Goal: Transaction & Acquisition: Purchase product/service

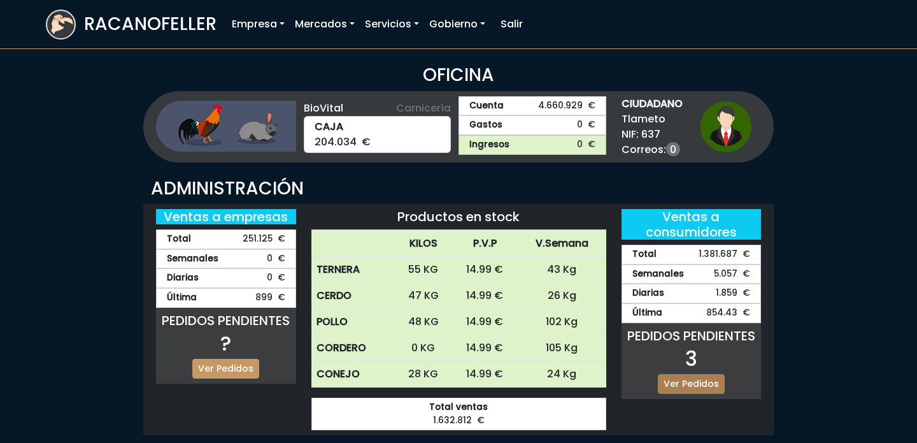
click at [707, 379] on link "Ver Pedidos" at bounding box center [691, 384] width 67 height 20
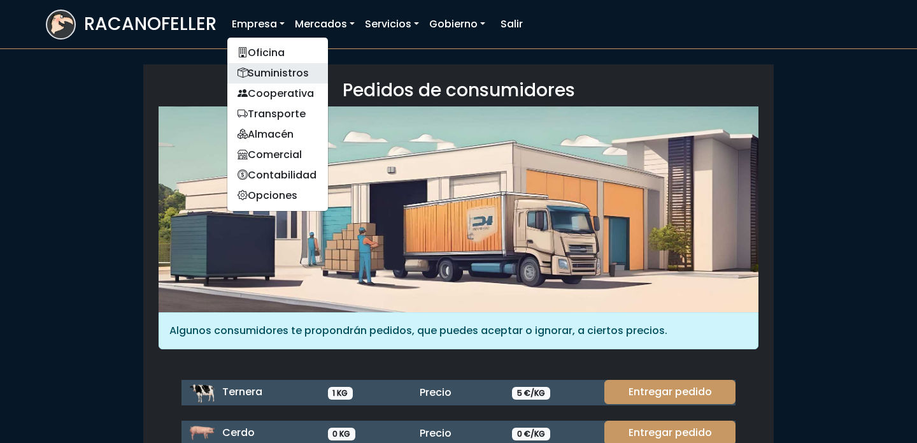
click at [272, 78] on link "Suministros" at bounding box center [277, 73] width 101 height 20
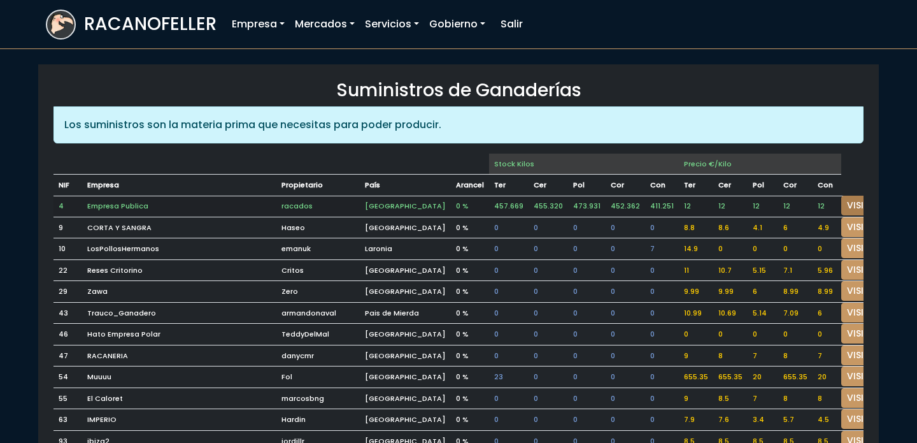
click at [841, 202] on link "VISITAR" at bounding box center [864, 205] width 46 height 20
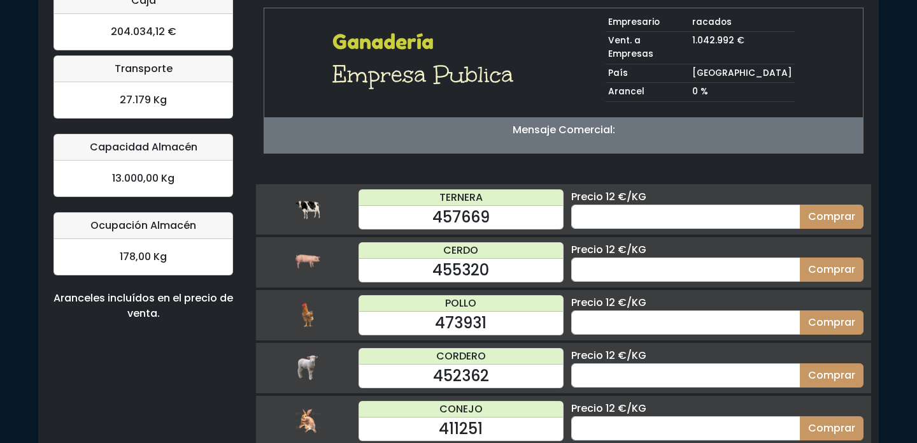
scroll to position [125, 0]
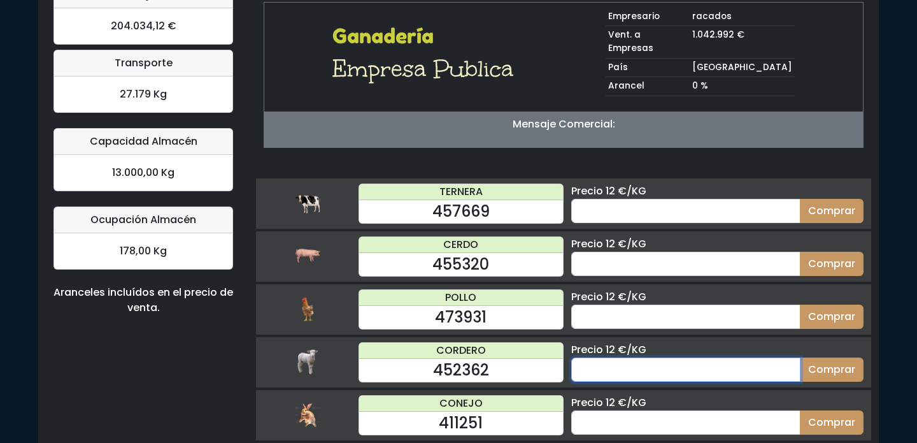
click at [687, 357] on input "number" at bounding box center [685, 369] width 229 height 24
type input "60"
click at [800, 357] on button "Comprar" at bounding box center [832, 369] width 64 height 24
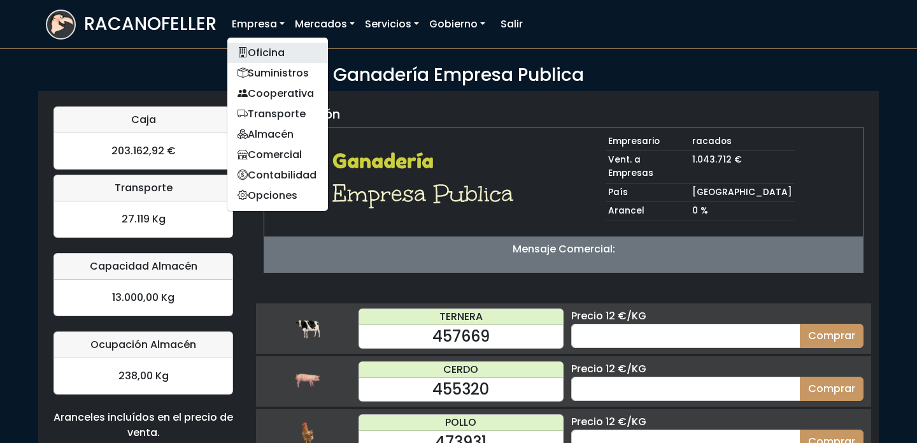
click at [262, 54] on link "Oficina" at bounding box center [277, 53] width 101 height 20
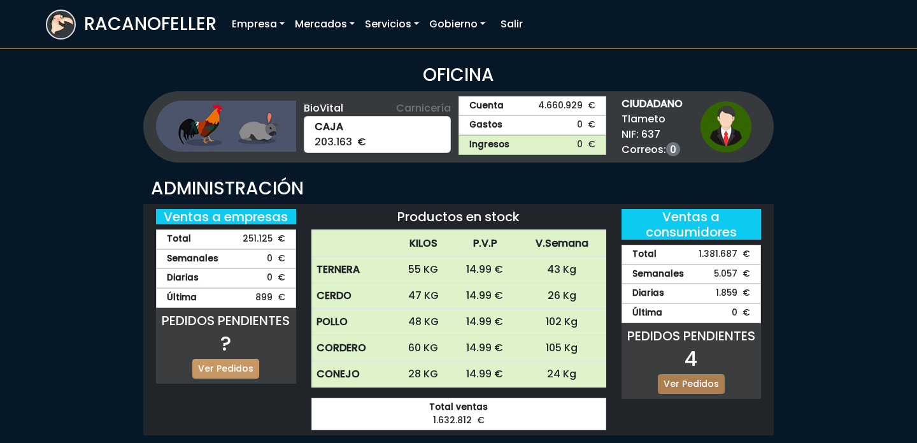
click at [693, 382] on link "Ver Pedidos" at bounding box center [691, 384] width 67 height 20
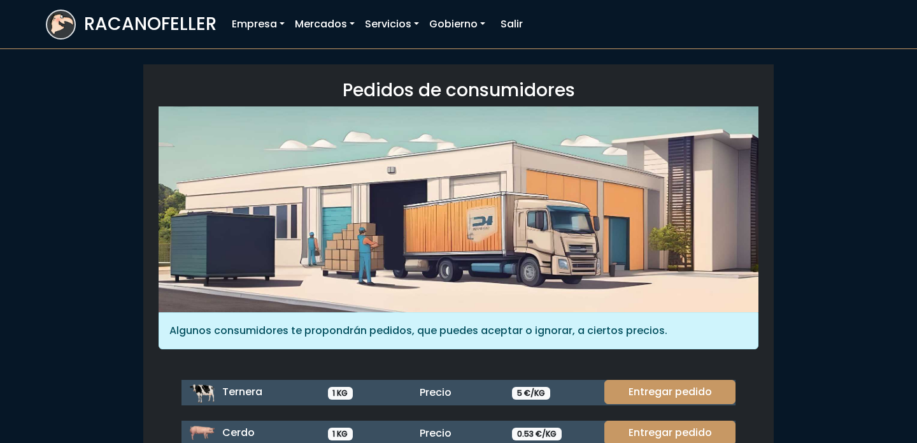
scroll to position [169, 0]
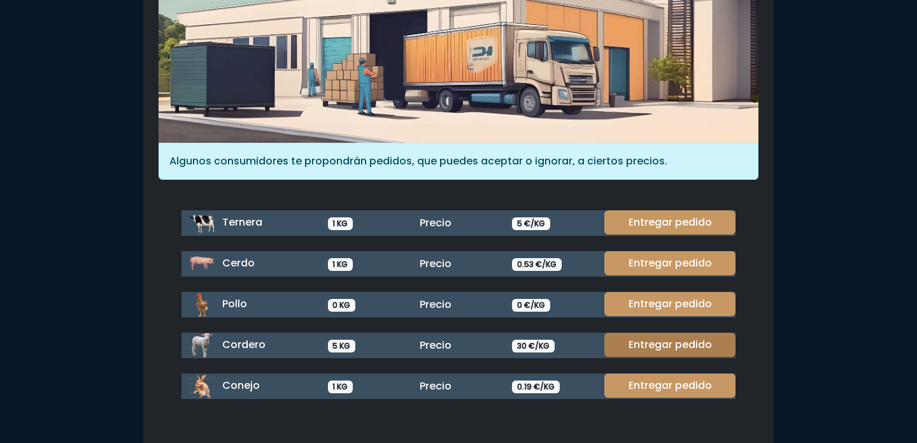
click at [688, 346] on link "Entregar pedido" at bounding box center [669, 344] width 131 height 24
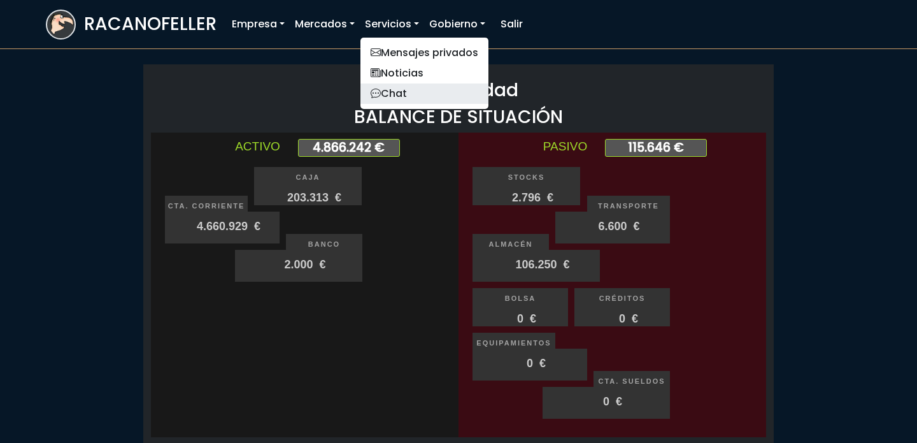
click at [395, 96] on link "Chat" at bounding box center [424, 93] width 128 height 20
